Goal: Communication & Community: Participate in discussion

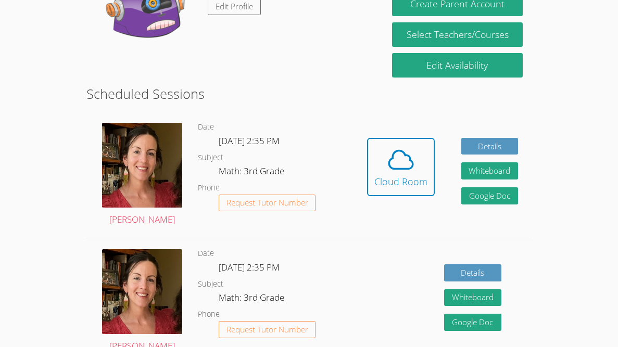
scroll to position [210, 0]
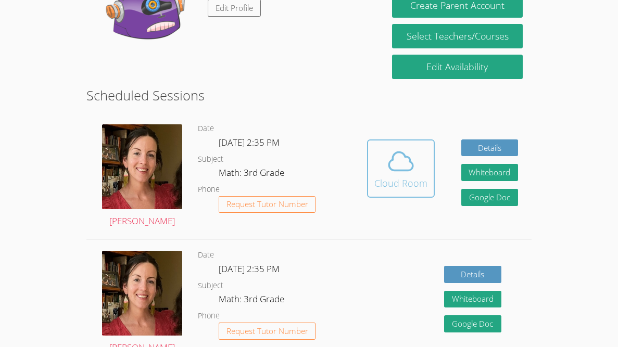
click at [372, 194] on button "Cloud Room" at bounding box center [401, 168] width 68 height 58
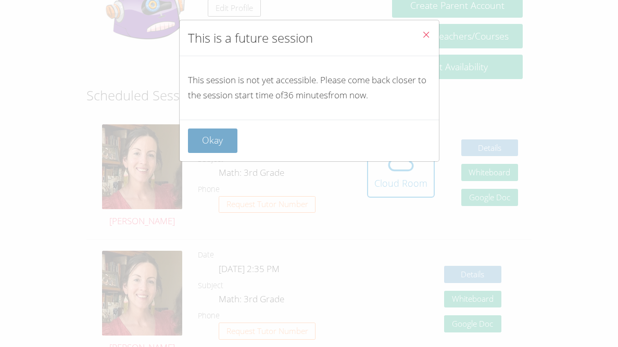
click at [232, 144] on button "Okay" at bounding box center [213, 141] width 50 height 24
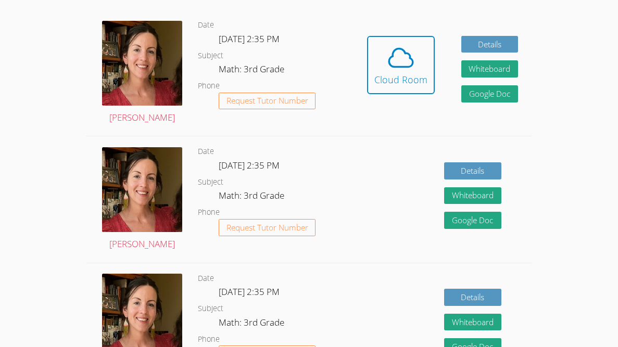
scroll to position [318, 0]
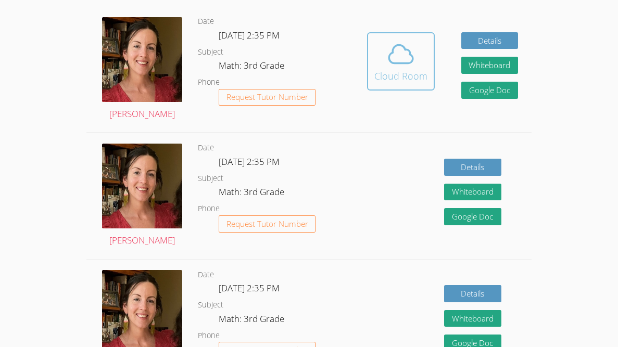
click at [404, 66] on icon at bounding box center [400, 54] width 29 height 29
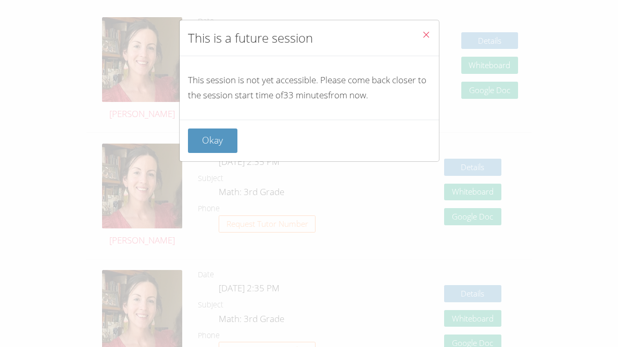
click at [429, 39] on icon "Close" at bounding box center [426, 34] width 9 height 9
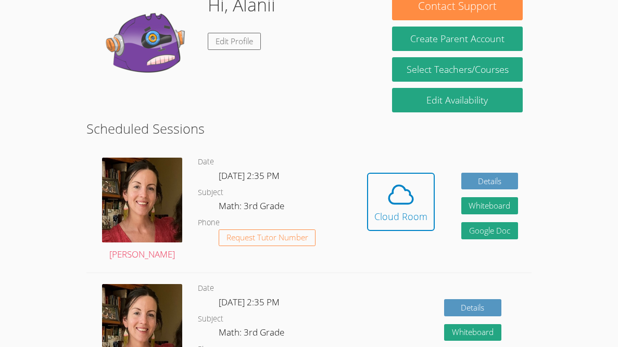
scroll to position [180, 0]
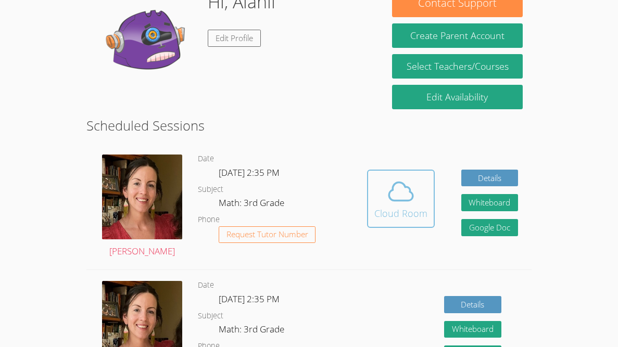
click at [379, 206] on div "Cloud Room" at bounding box center [400, 213] width 53 height 15
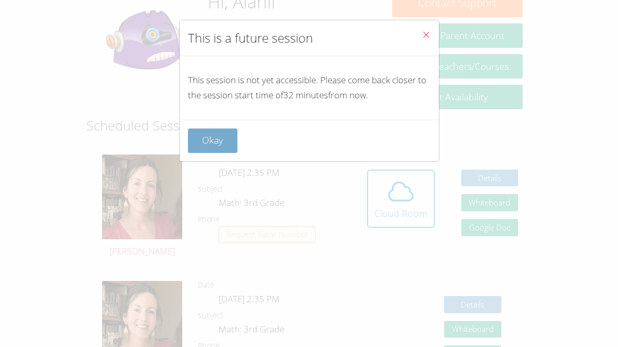
click at [214, 134] on button "Okay" at bounding box center [213, 141] width 50 height 24
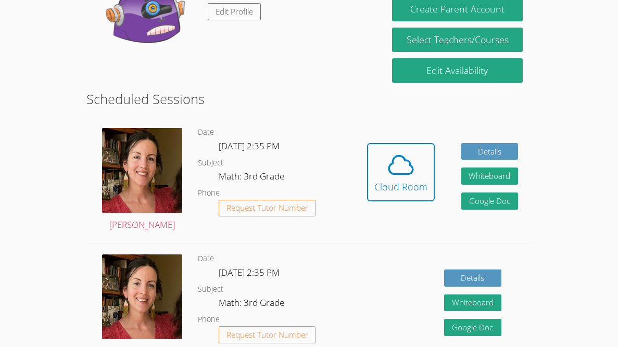
scroll to position [204, 0]
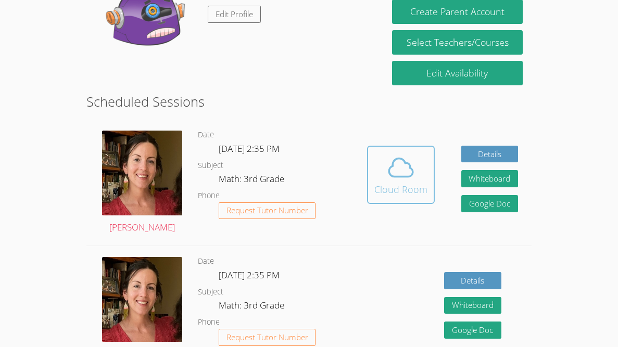
click at [389, 172] on icon at bounding box center [401, 168] width 24 height 18
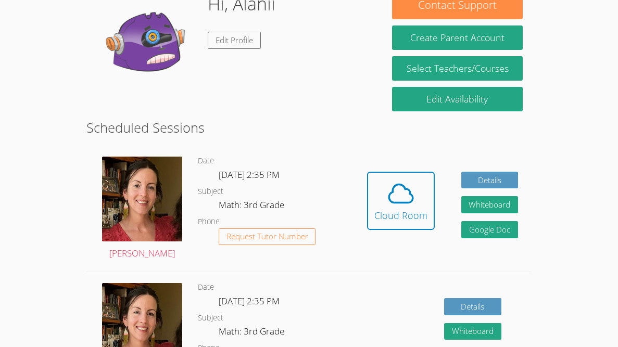
scroll to position [185, 0]
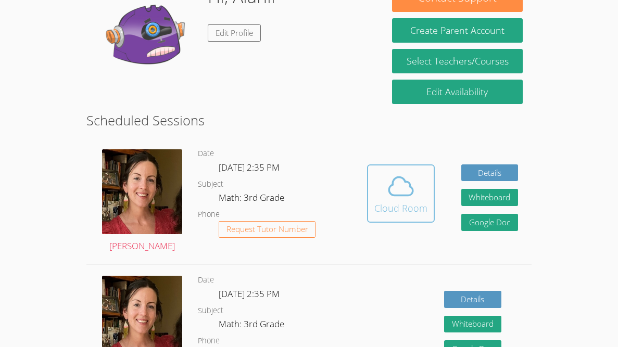
click at [392, 202] on div "Cloud Room" at bounding box center [400, 208] width 53 height 15
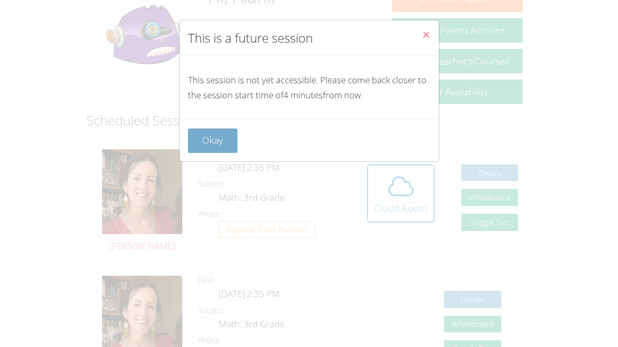
click at [205, 152] on button "Okay" at bounding box center [213, 141] width 50 height 24
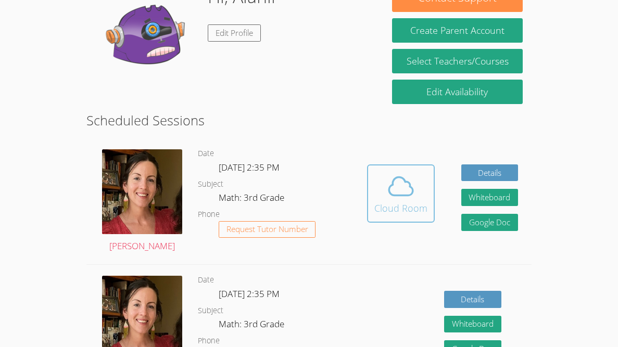
click at [397, 194] on icon at bounding box center [401, 186] width 24 height 18
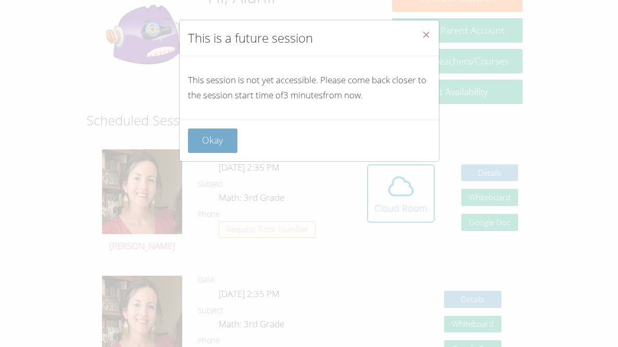
click at [214, 141] on button "Okay" at bounding box center [213, 141] width 50 height 24
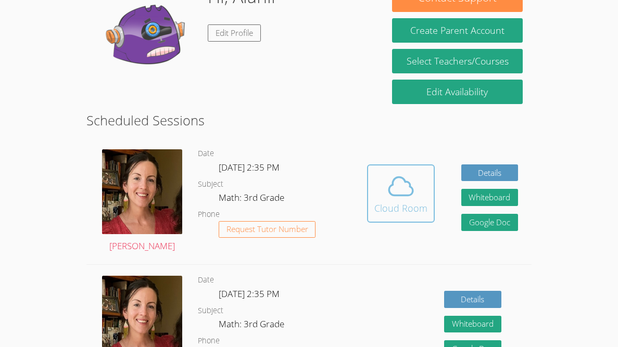
click at [421, 173] on span at bounding box center [400, 186] width 53 height 29
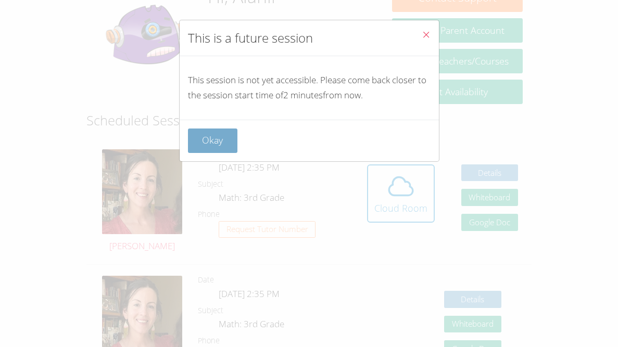
click at [201, 150] on button "Okay" at bounding box center [213, 141] width 50 height 24
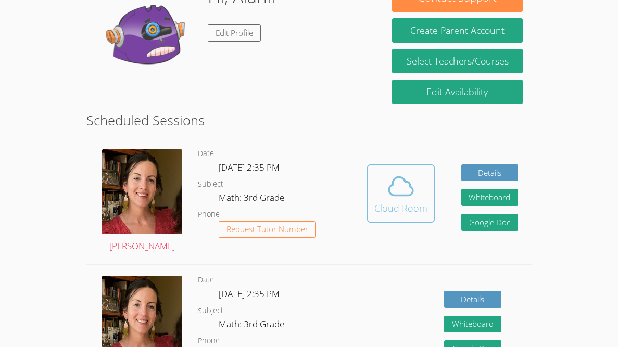
click at [398, 198] on icon at bounding box center [400, 186] width 29 height 29
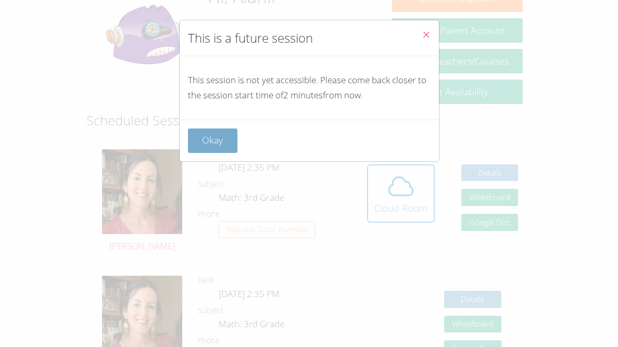
click at [216, 137] on button "Okay" at bounding box center [213, 141] width 50 height 24
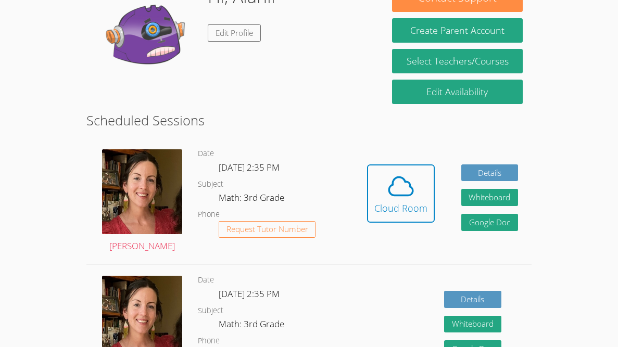
click at [370, 186] on button "Cloud Room" at bounding box center [401, 193] width 68 height 58
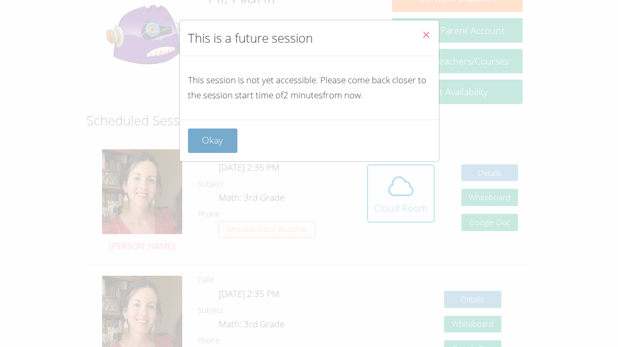
click at [209, 141] on button "Okay" at bounding box center [213, 141] width 50 height 24
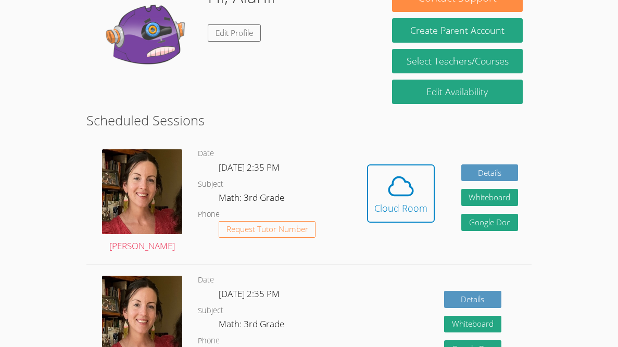
click at [389, 173] on icon at bounding box center [400, 186] width 29 height 29
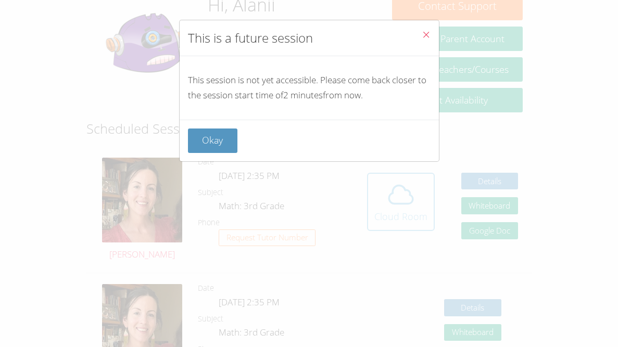
scroll to position [0, 0]
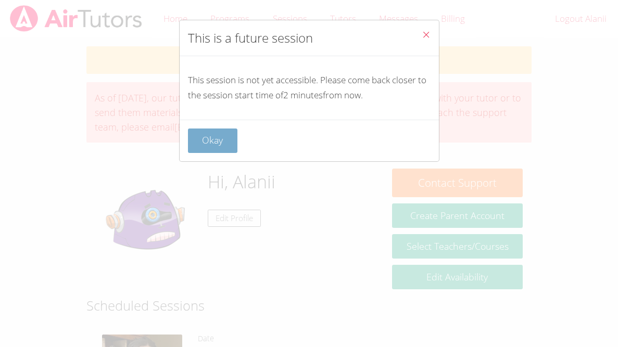
click at [199, 135] on button "Okay" at bounding box center [213, 141] width 50 height 24
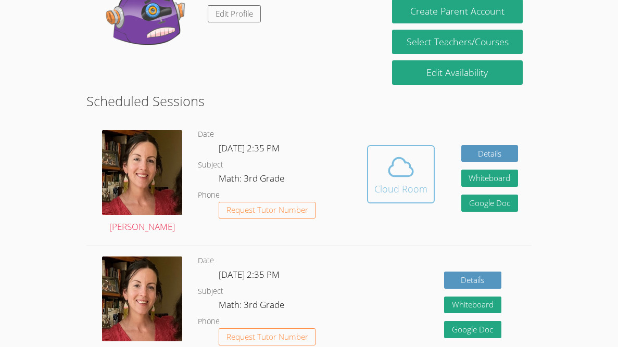
click at [378, 175] on span at bounding box center [400, 167] width 53 height 29
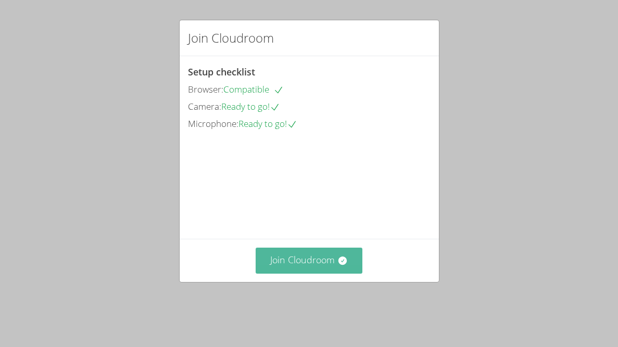
click at [321, 273] on button "Join Cloudroom" at bounding box center [309, 261] width 107 height 26
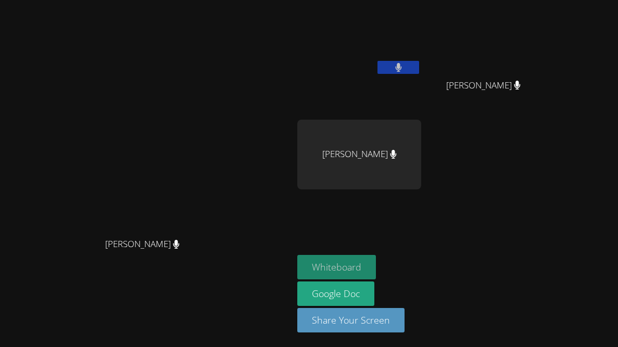
click at [376, 262] on button "Whiteboard" at bounding box center [336, 267] width 79 height 24
click at [398, 60] on video at bounding box center [359, 39] width 124 height 70
click at [399, 50] on video at bounding box center [359, 39] width 124 height 70
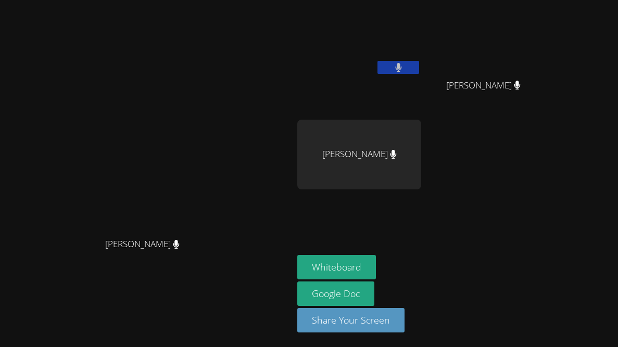
click at [397, 87] on div "Alanii [PERSON_NAME]" at bounding box center [359, 59] width 124 height 111
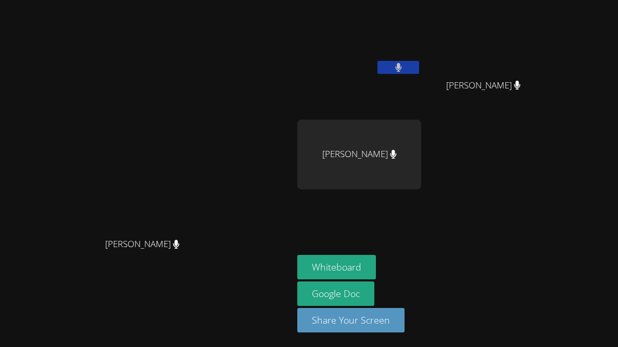
click at [419, 68] on button at bounding box center [398, 67] width 42 height 13
click at [419, 66] on button at bounding box center [398, 67] width 42 height 13
click at [388, 27] on video at bounding box center [359, 39] width 124 height 70
click at [403, 32] on video at bounding box center [359, 39] width 124 height 70
click at [400, 44] on video at bounding box center [359, 39] width 124 height 70
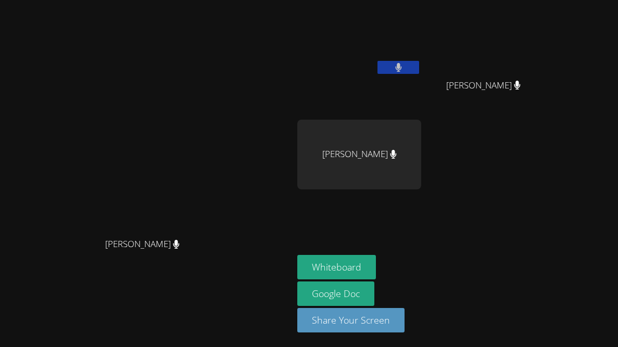
click at [376, 63] on video at bounding box center [359, 39] width 124 height 70
click at [384, 53] on video at bounding box center [359, 39] width 124 height 70
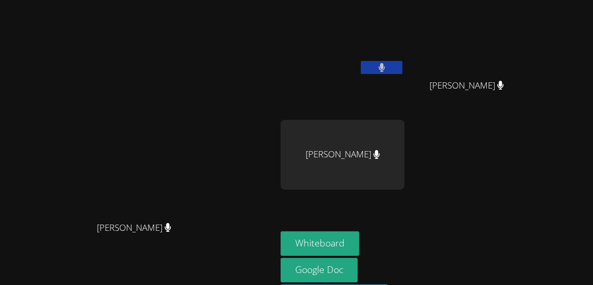
click at [217, 110] on video at bounding box center [138, 140] width 156 height 151
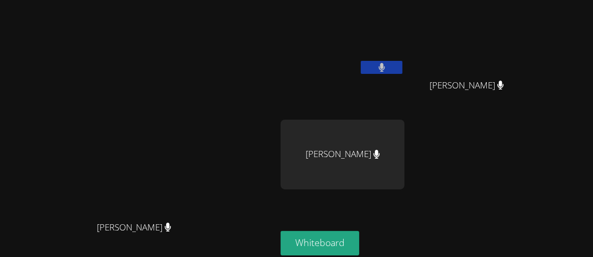
click at [506, 200] on div "[PERSON_NAME] [PERSON_NAME] [PERSON_NAME]" at bounding box center [407, 117] width 252 height 227
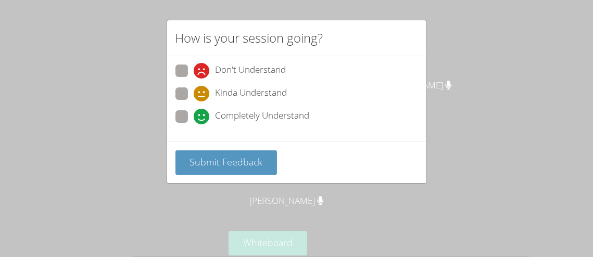
click at [194, 124] on span at bounding box center [194, 124] width 0 height 0
click at [194, 117] on input "Completely Understand" at bounding box center [198, 114] width 9 height 9
radio input "true"
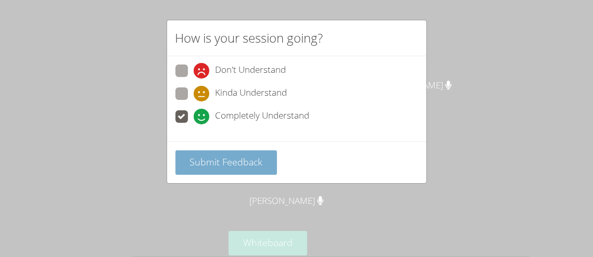
click at [204, 158] on span "Submit Feedback" at bounding box center [225, 162] width 73 height 12
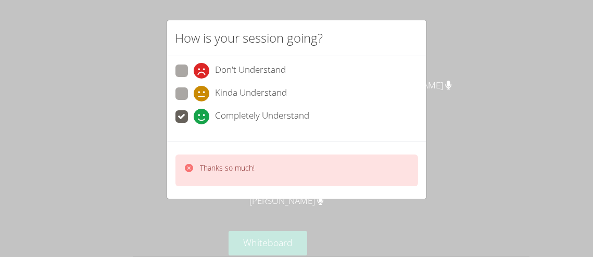
click at [479, 120] on div "How is your session going? Don't Understand Kinda Understand Completely Underst…" at bounding box center [296, 128] width 593 height 257
